Goal: Information Seeking & Learning: Find specific fact

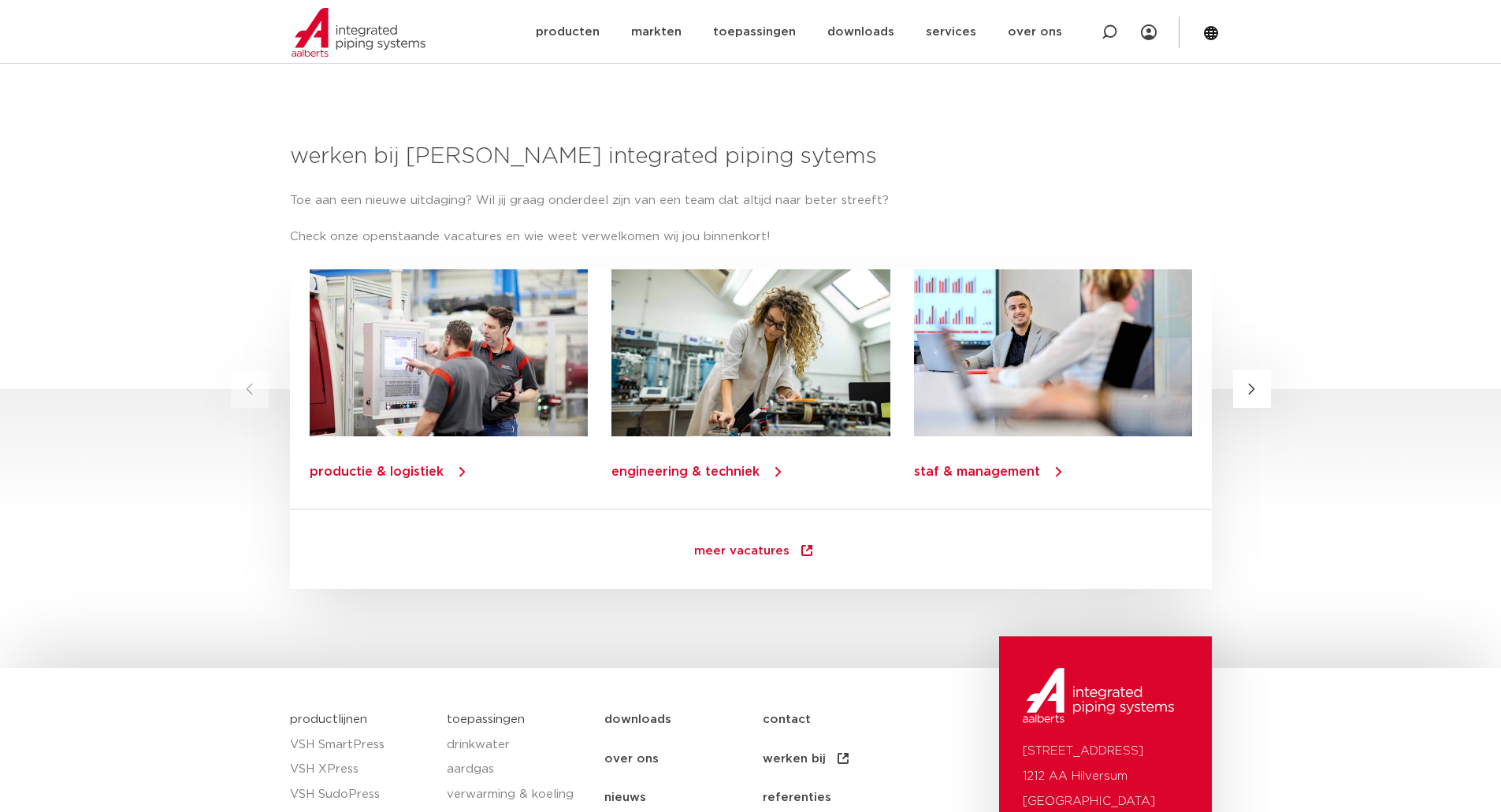
scroll to position [1395, 0]
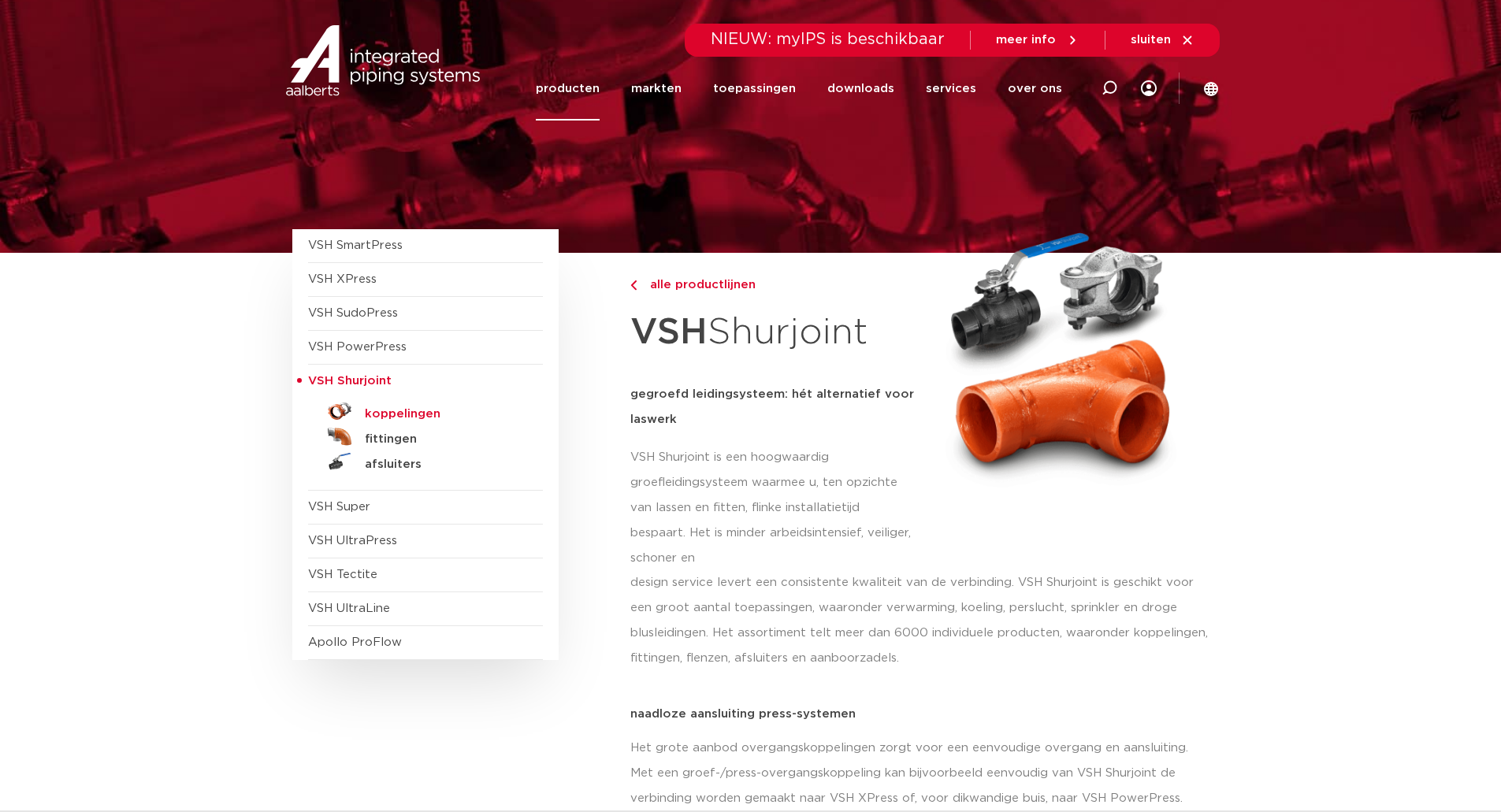
click at [416, 409] on h5 "koppelingen" at bounding box center [443, 414] width 156 height 14
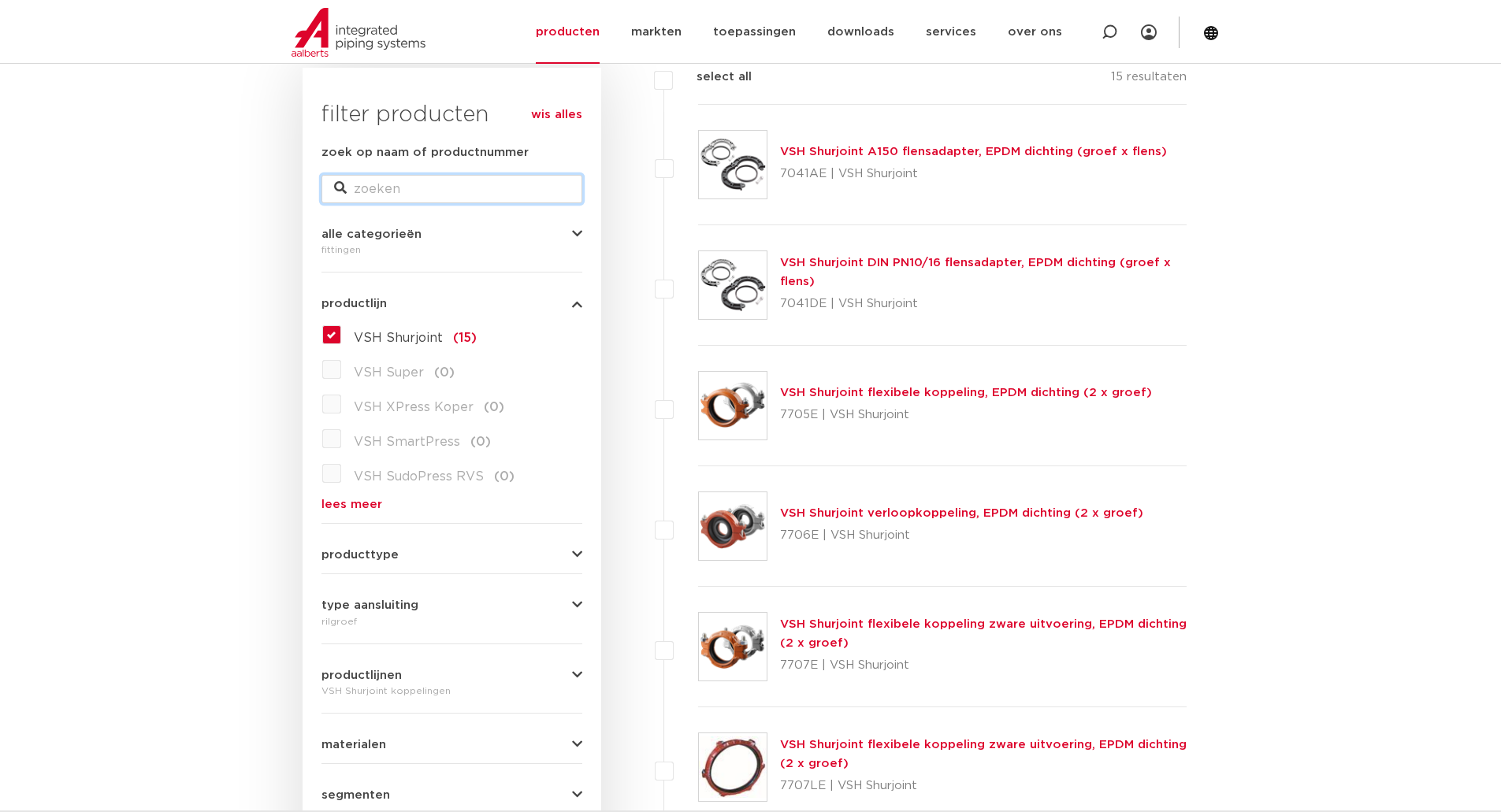
drag, startPoint x: 545, startPoint y: 175, endPoint x: 538, endPoint y: 179, distance: 8.1
click at [543, 175] on input "zoek op naam of productnummer" at bounding box center [452, 188] width 261 height 29
type input "7135"
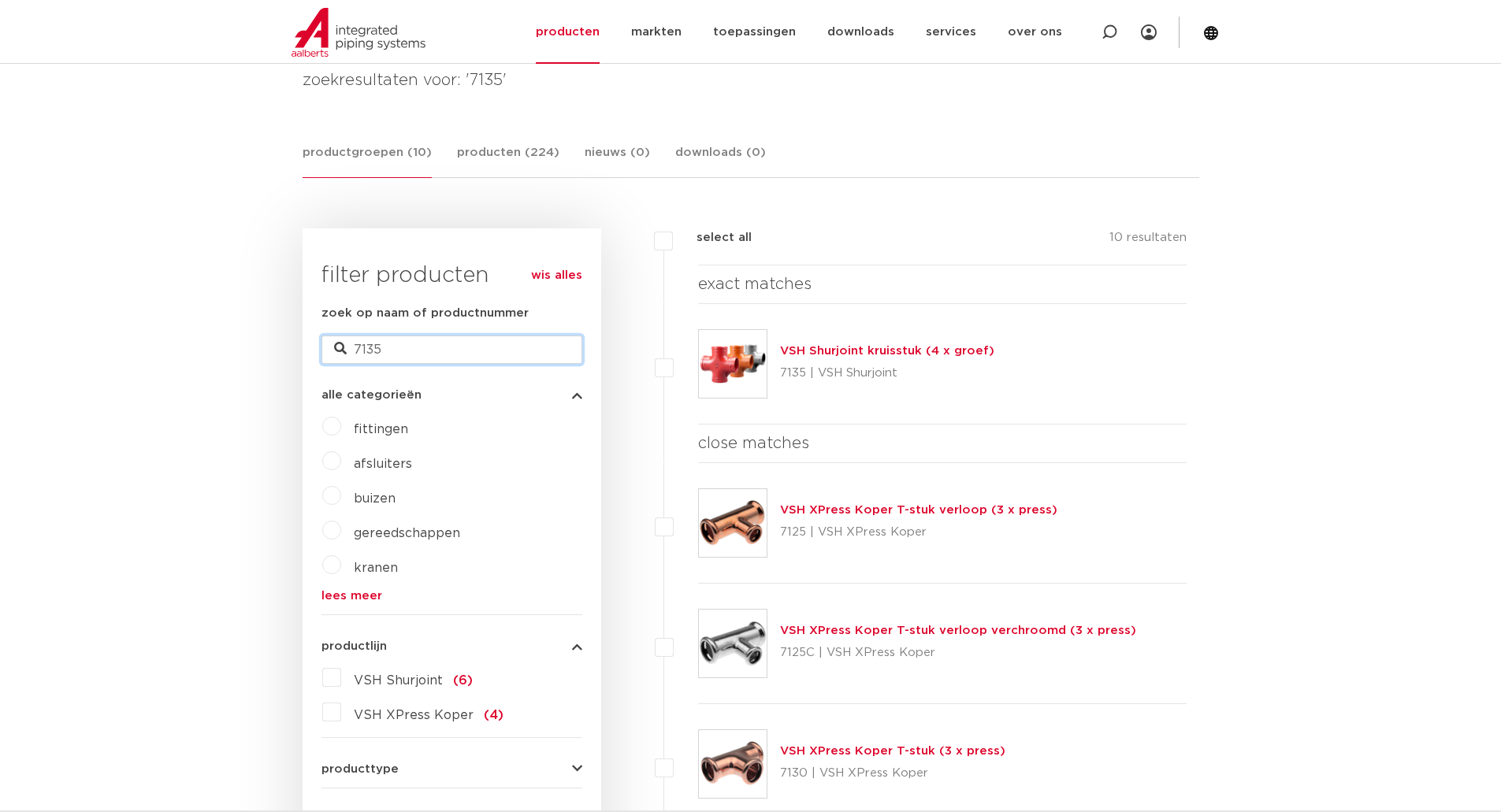
click at [375, 356] on input "7135" at bounding box center [452, 349] width 261 height 29
click at [395, 355] on input "7135" at bounding box center [452, 349] width 261 height 29
type input "7721"
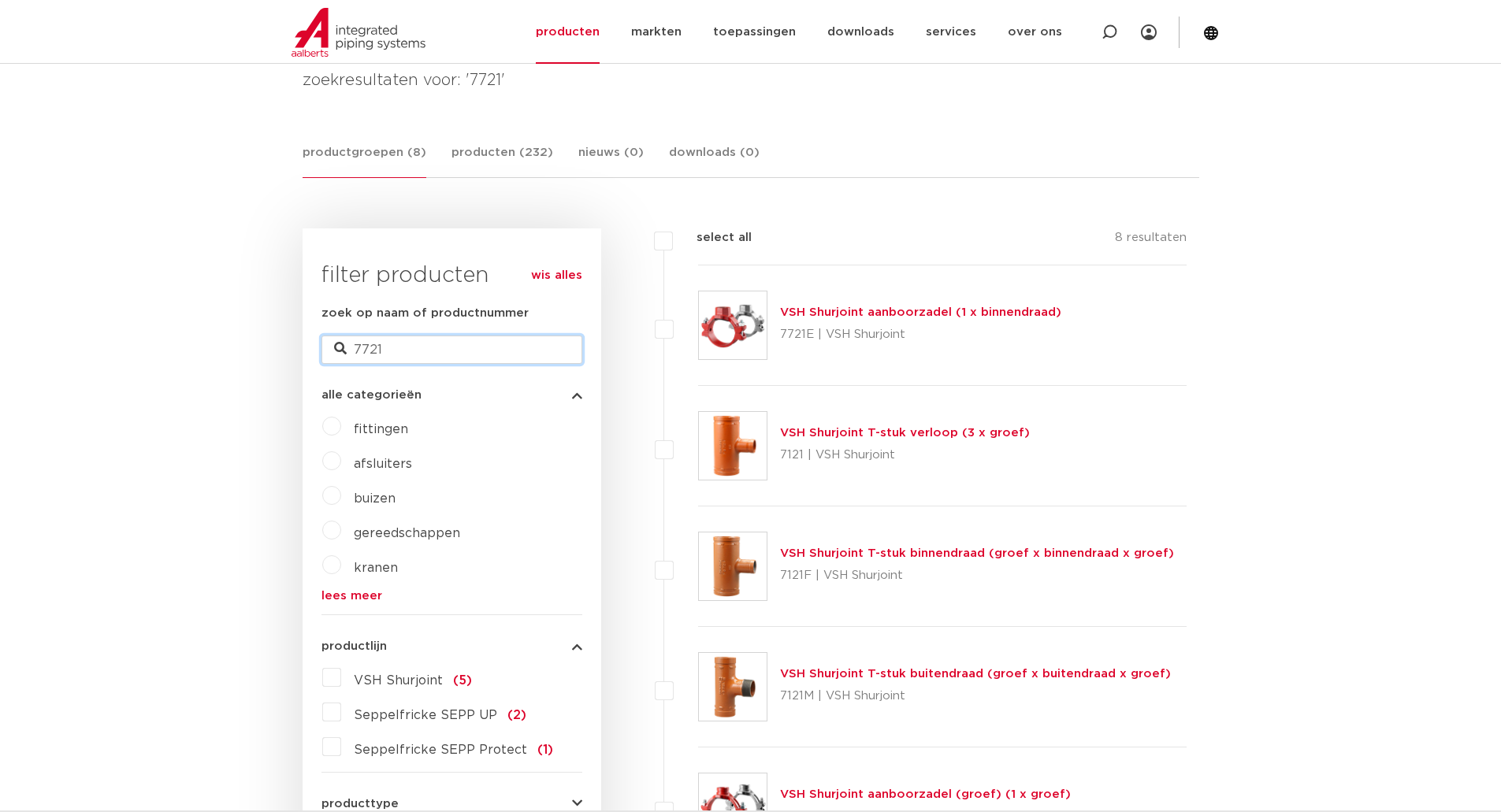
drag, startPoint x: 392, startPoint y: 350, endPoint x: 286, endPoint y: 351, distance: 106.0
type input "end cap"
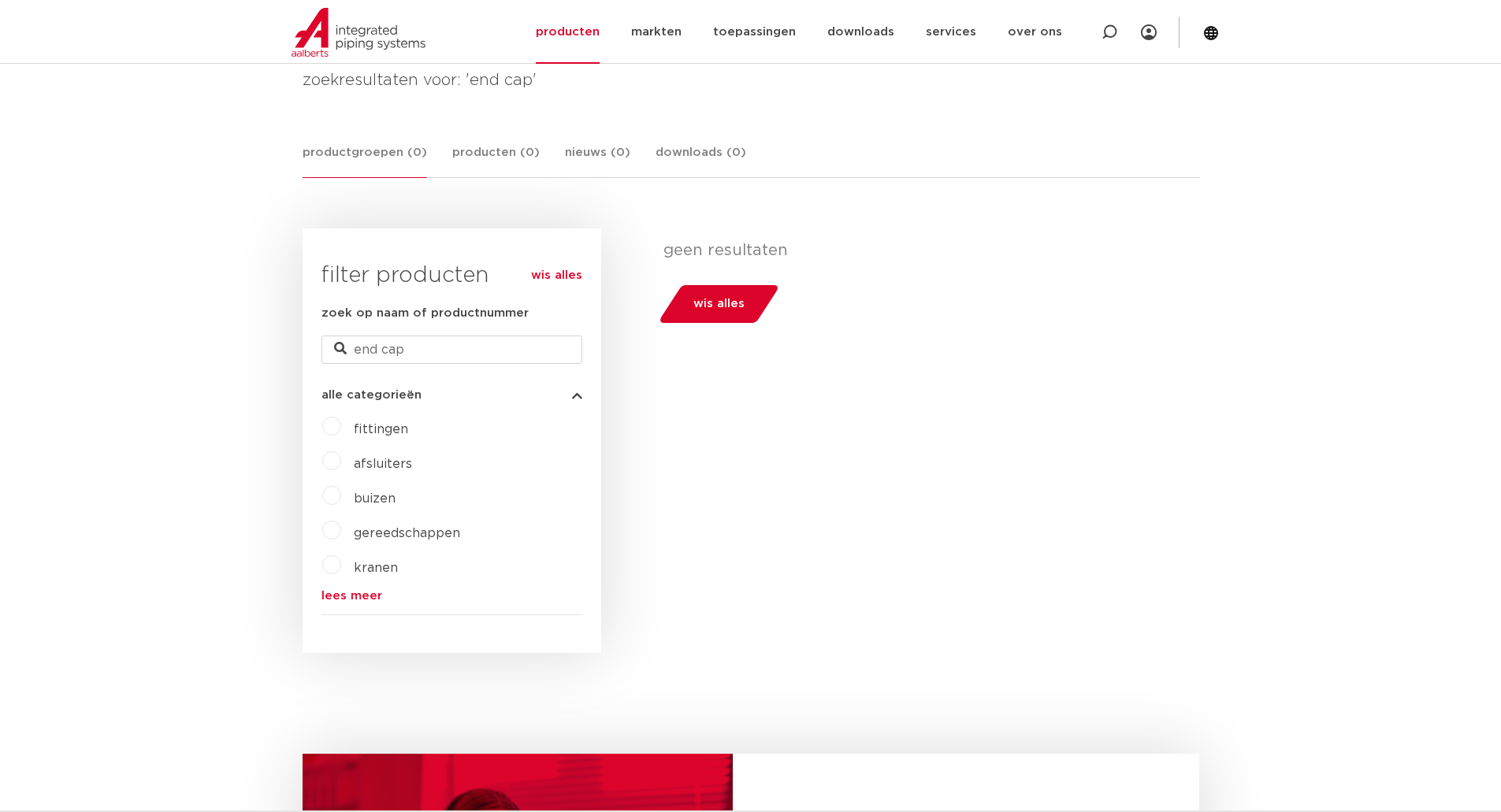
click at [1019, 449] on div "filters geen resultaten wis alles filters geen resultaten wis alles" at bounding box center [900, 441] width 598 height 424
